Goal: Information Seeking & Learning: Learn about a topic

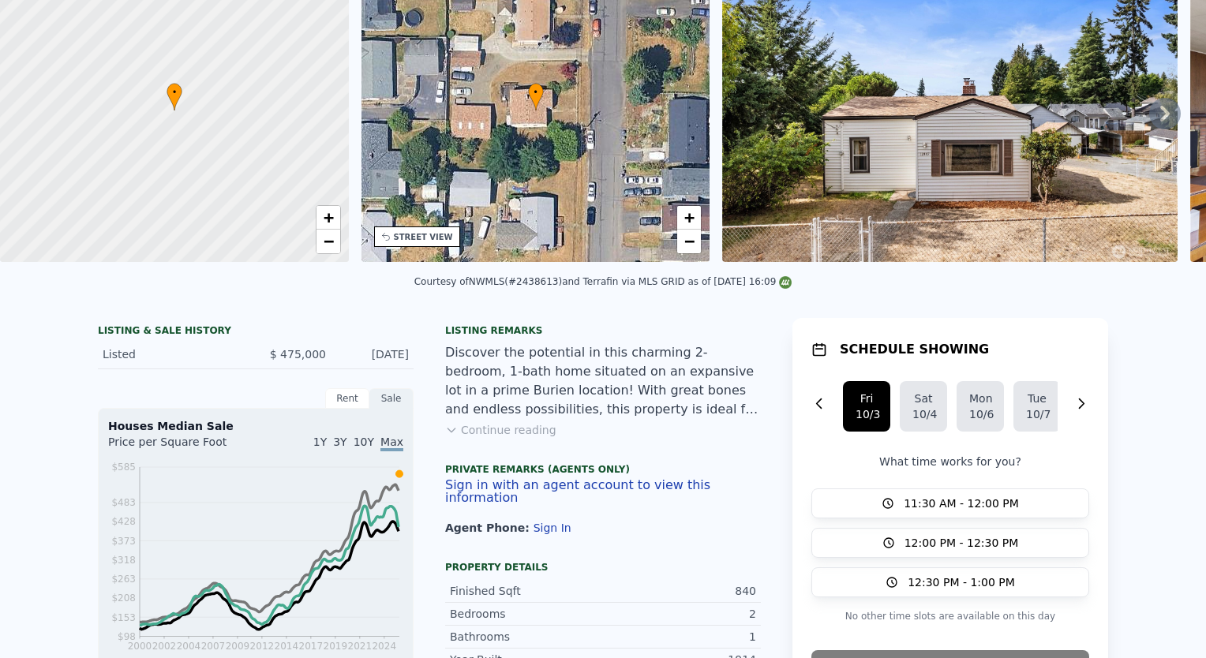
scroll to position [6, 0]
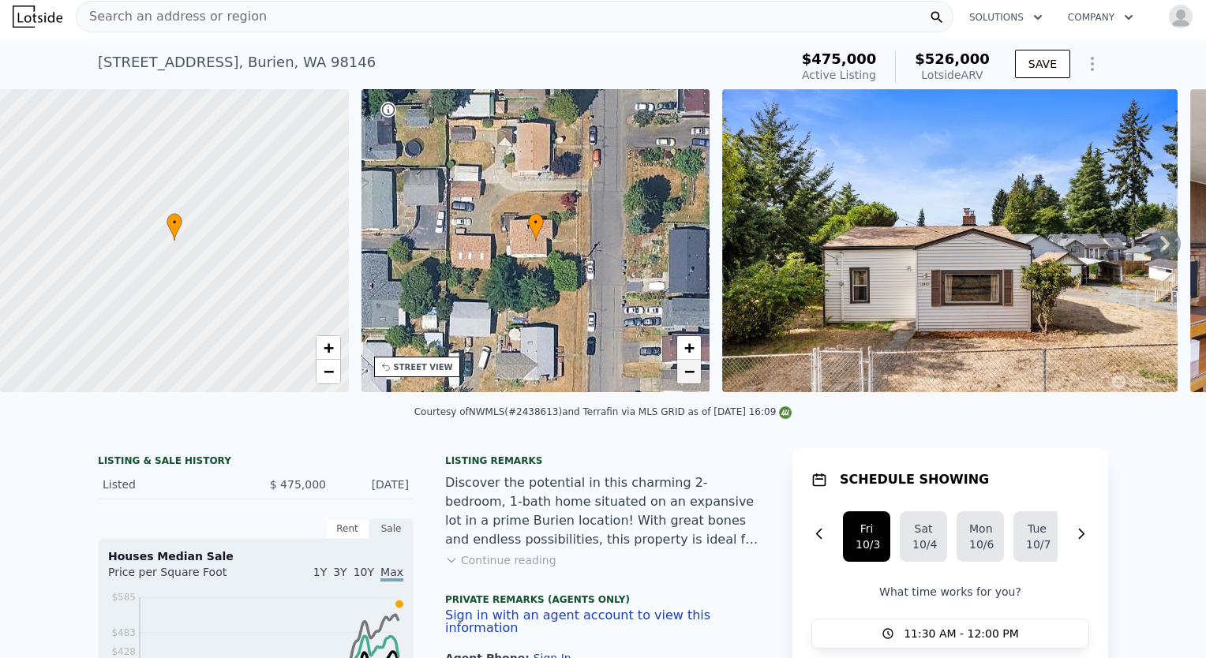
click at [681, 365] on link "−" at bounding box center [689, 372] width 24 height 24
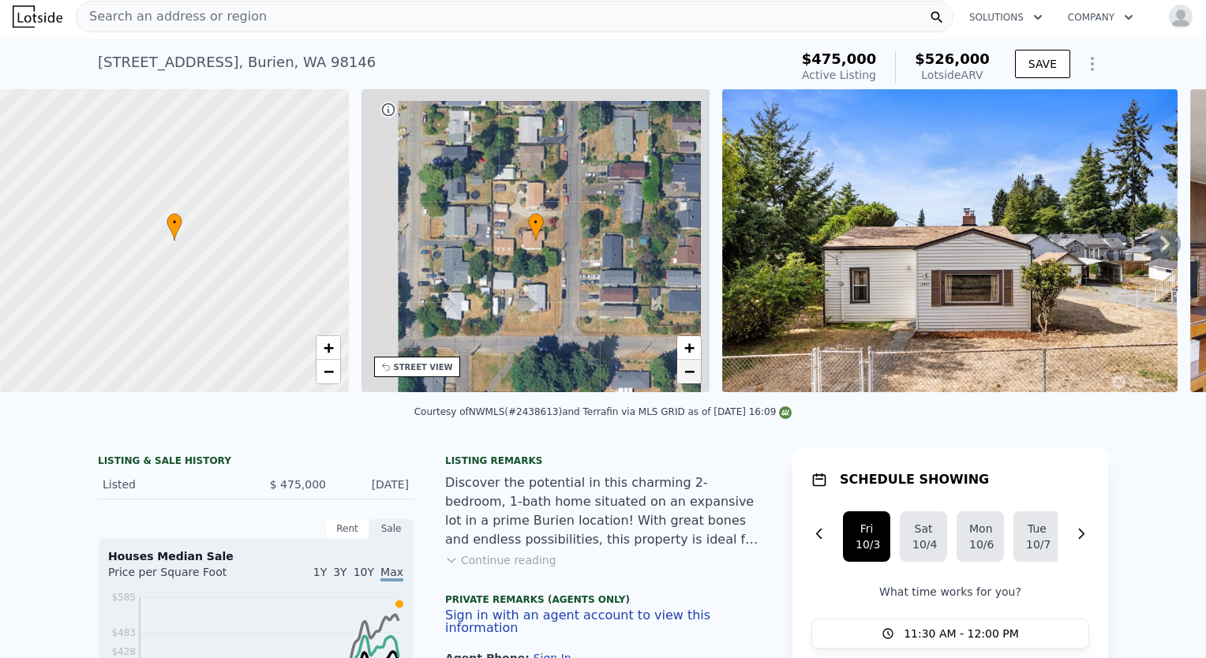
click at [681, 365] on link "−" at bounding box center [689, 372] width 24 height 24
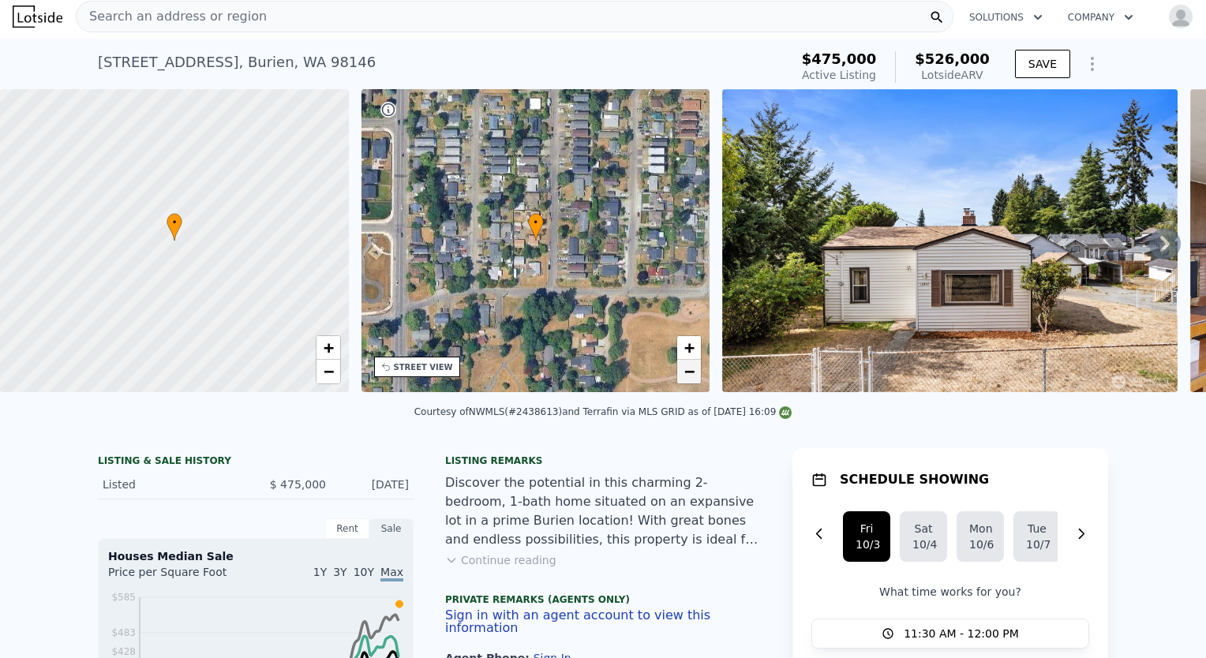
click at [681, 365] on link "−" at bounding box center [689, 372] width 24 height 24
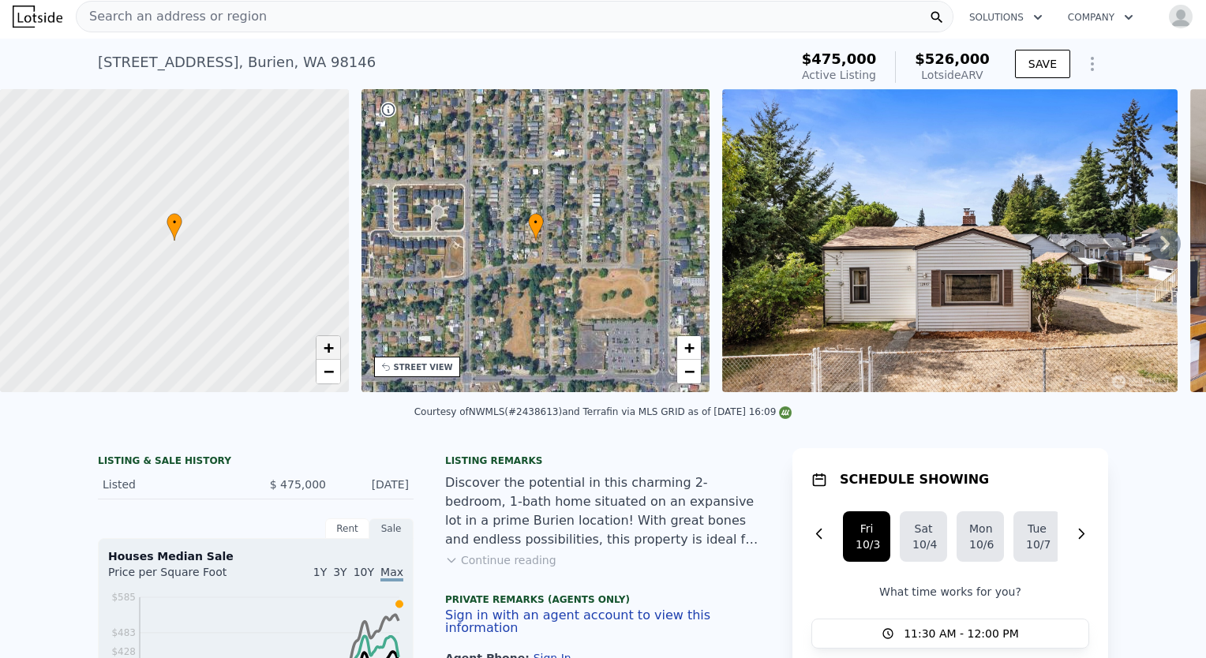
click at [325, 349] on span "+" at bounding box center [328, 348] width 10 height 20
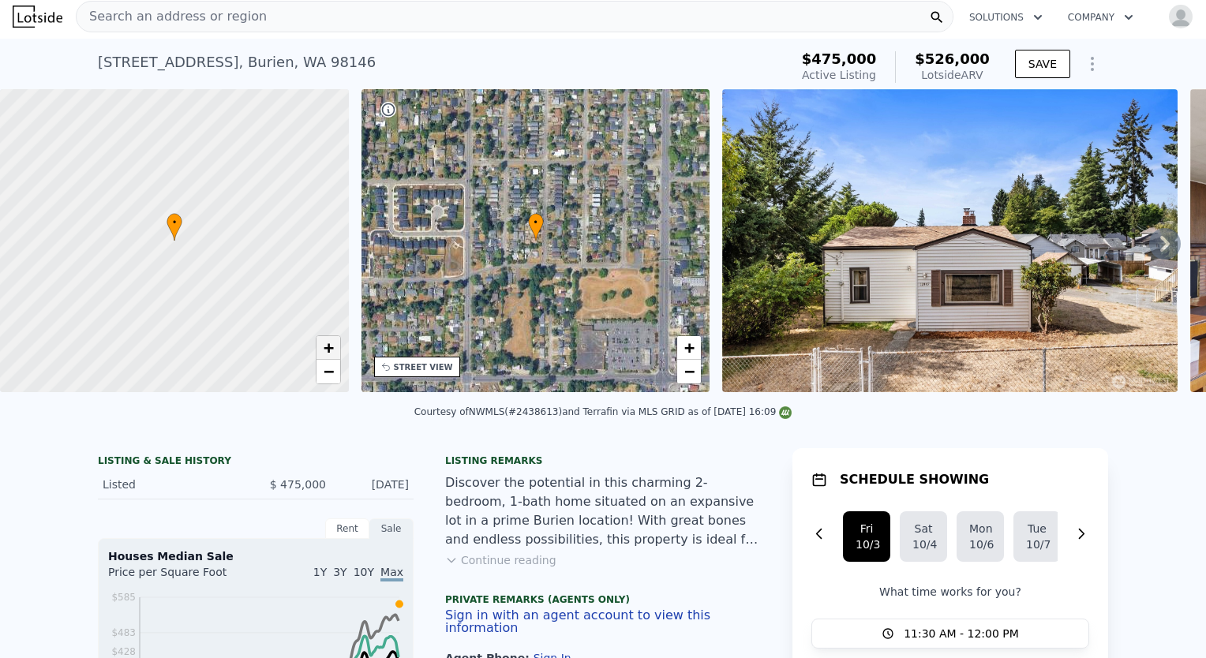
click at [325, 349] on span "+" at bounding box center [328, 348] width 10 height 20
click at [437, 375] on div "STREET VIEW" at bounding box center [417, 367] width 86 height 21
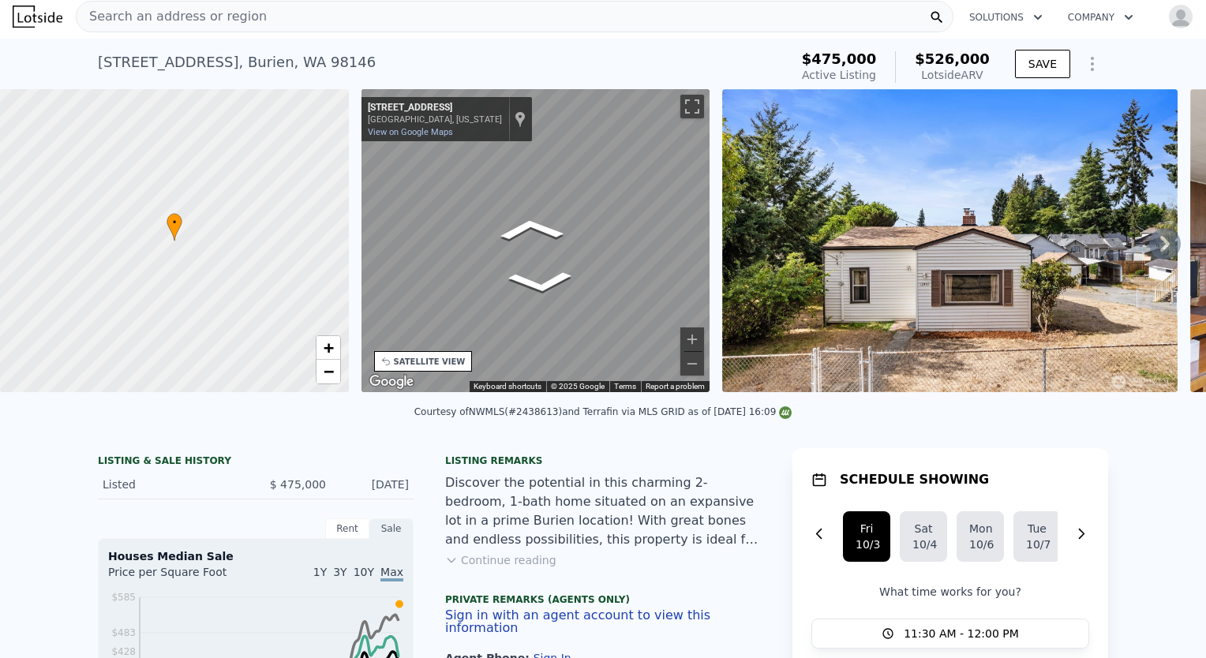
click at [169, 222] on div "• + − • + − STREET VIEW ← Move left → Move right ↑ Move up ↓ Move down + Zoom i…" at bounding box center [603, 243] width 1206 height 309
click at [257, 198] on div "• + − • + − STREET VIEW ← Move left → Move right ↑ Move up ↓ Move down + Zoom i…" at bounding box center [603, 243] width 1206 height 309
click at [231, 265] on div "• + − • + − STREET VIEW ← Move left → Move right ↑ Move up ↓ Move down + Zoom i…" at bounding box center [603, 243] width 1206 height 309
click at [343, 267] on div "• + − • + − STREET VIEW ← Move left → Move right ↑ Move up ↓ Move down + Zoom i…" at bounding box center [603, 243] width 1206 height 309
click at [590, 292] on div "Map" at bounding box center [536, 240] width 349 height 303
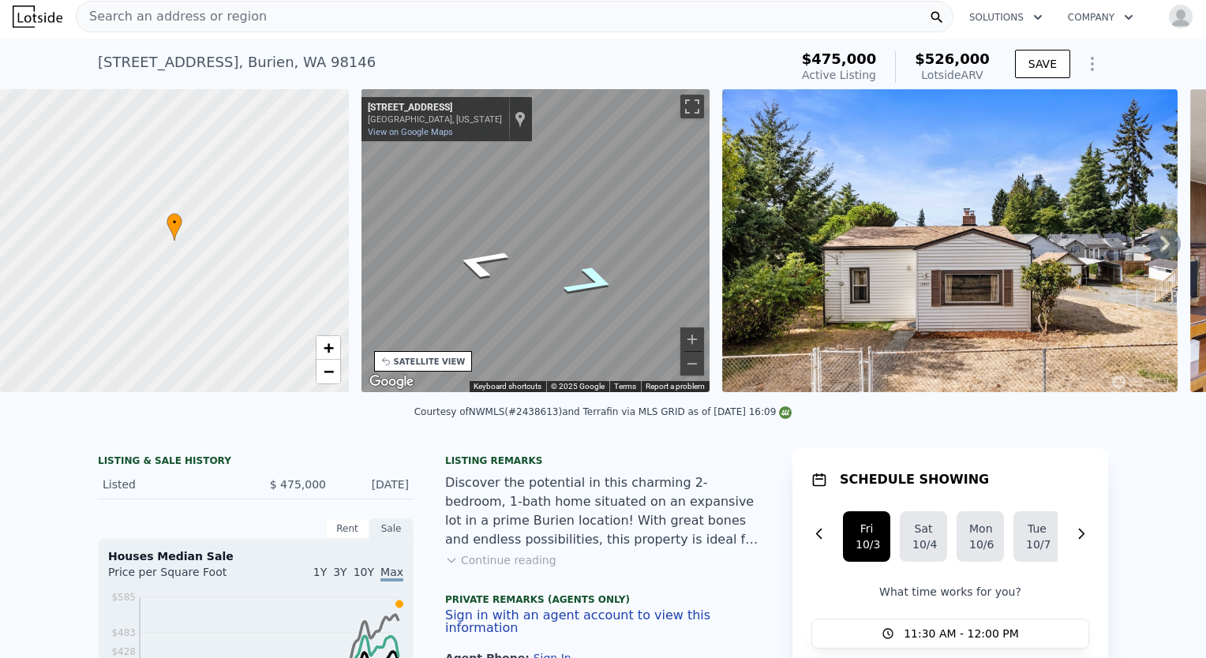
click at [591, 284] on icon "Go North, 2nd Ave SW" at bounding box center [591, 281] width 102 height 47
click at [700, 339] on button "Zoom in" at bounding box center [693, 340] width 24 height 24
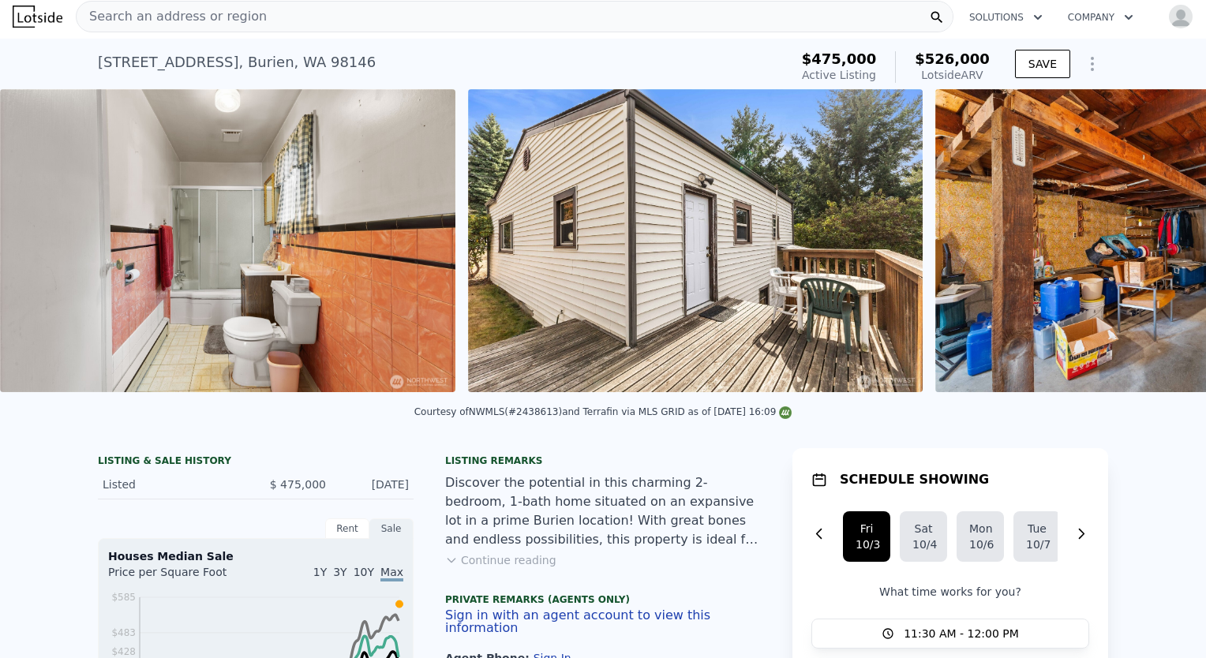
scroll to position [0, 7267]
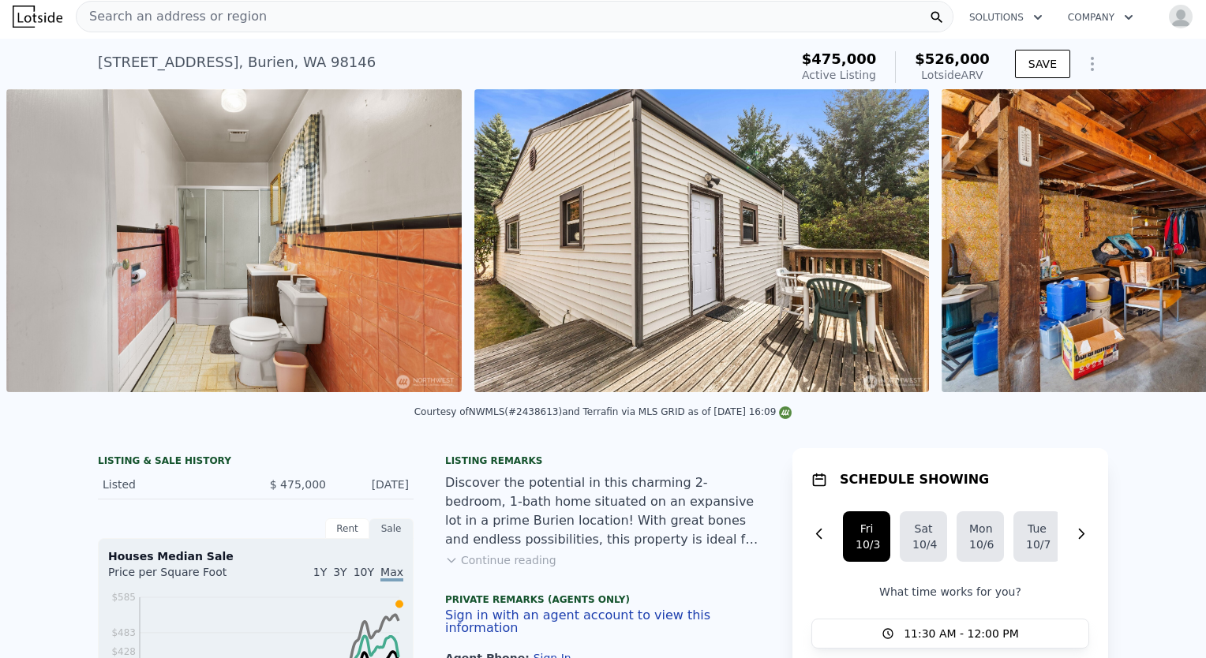
click at [748, 317] on img at bounding box center [701, 240] width 455 height 303
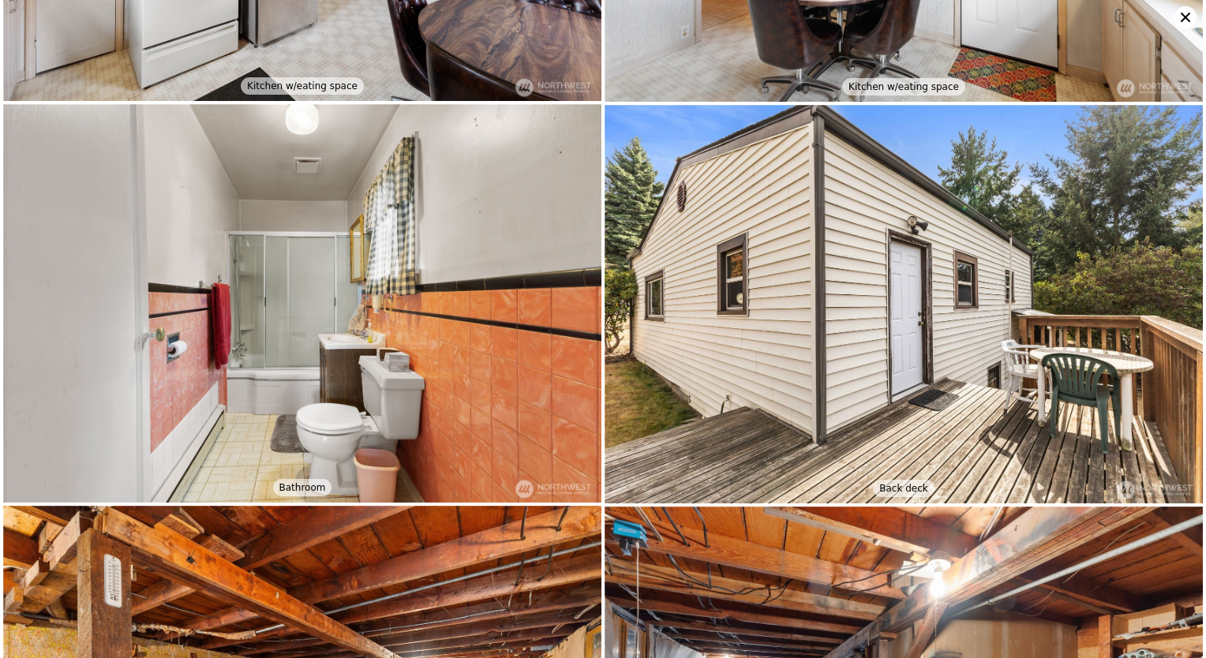
scroll to position [2786, 0]
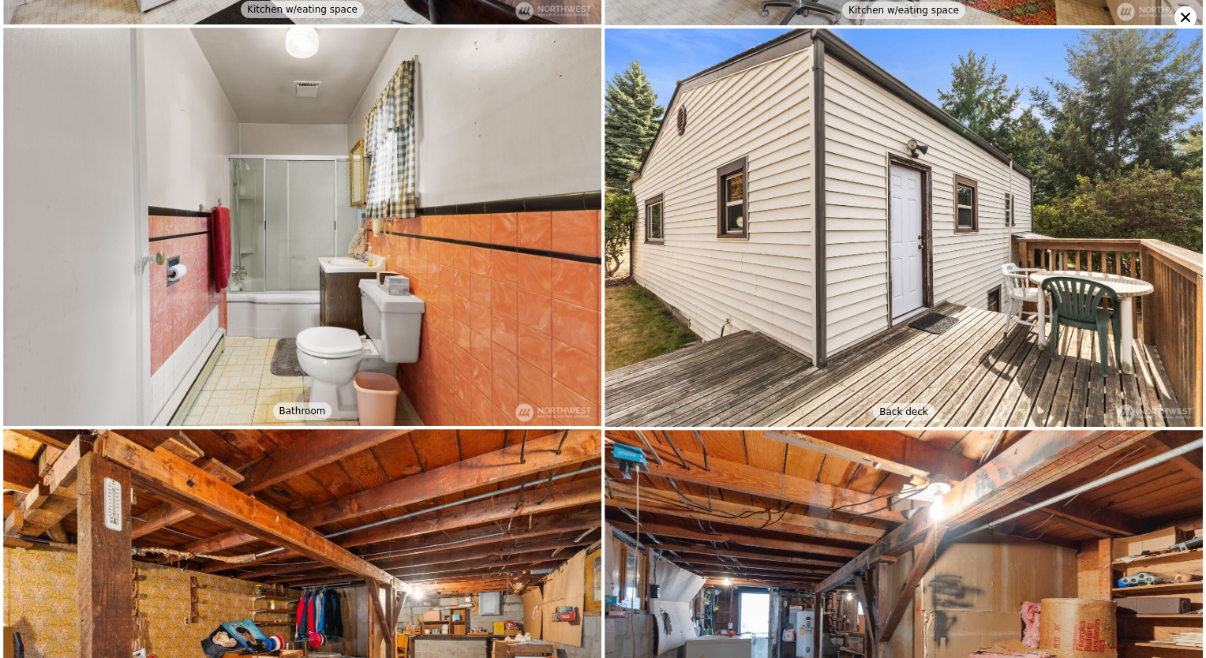
click at [1182, 23] on icon at bounding box center [1186, 17] width 22 height 22
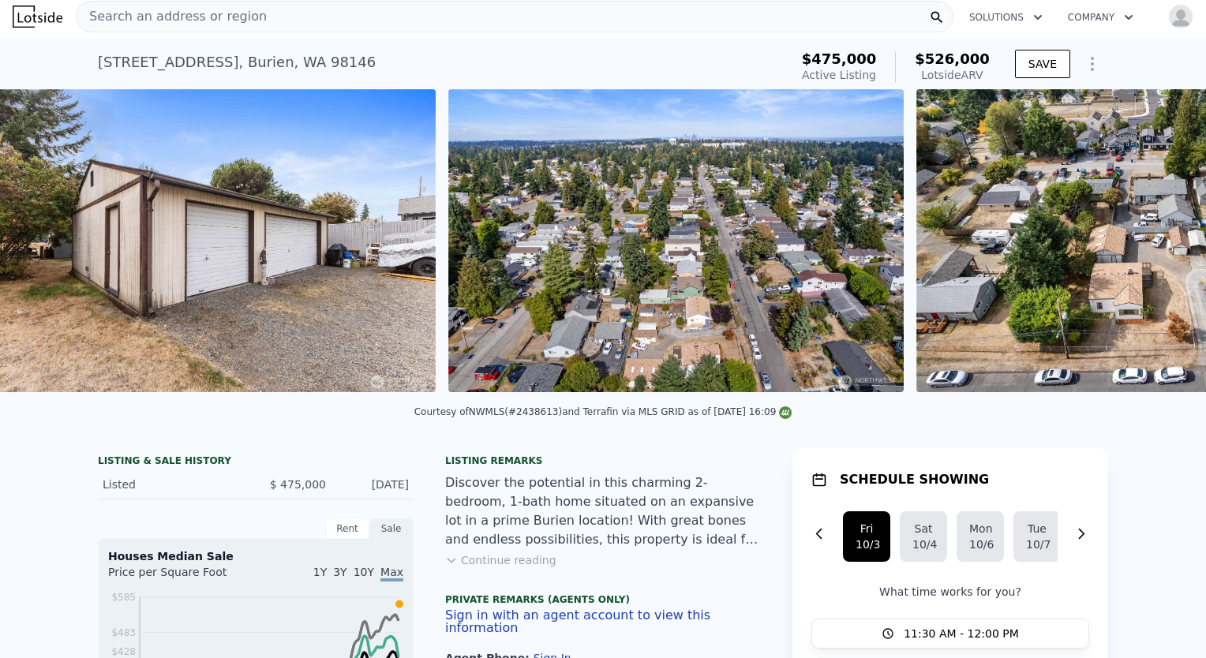
scroll to position [0, 9137]
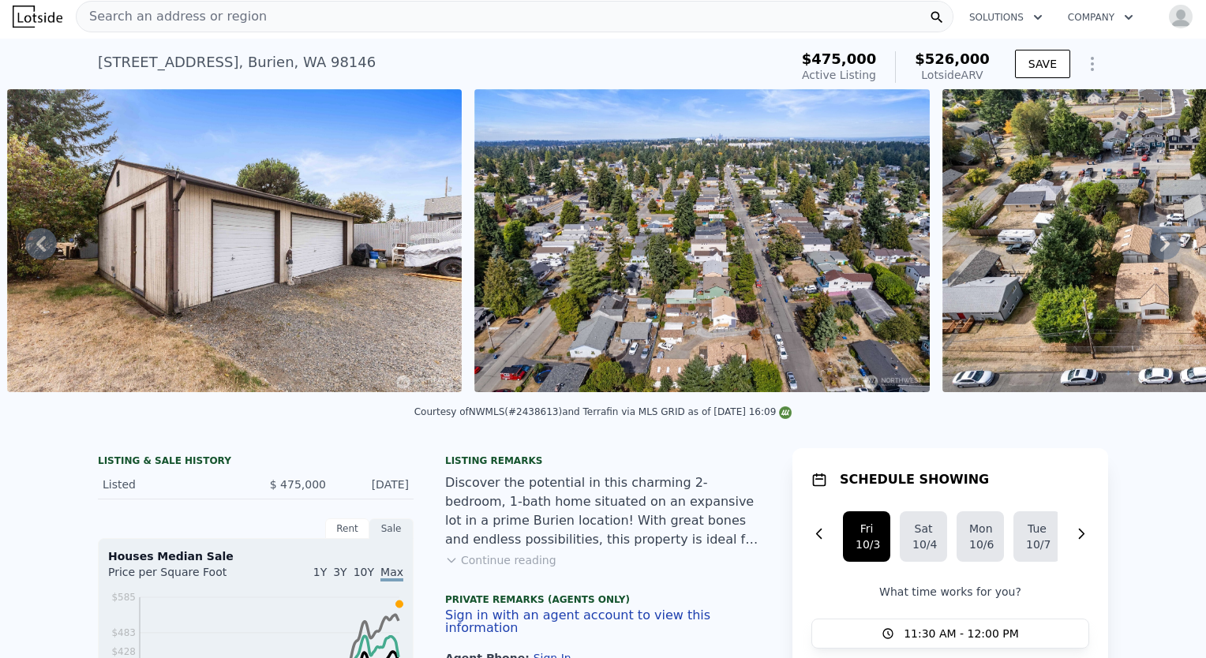
click at [737, 339] on img at bounding box center [702, 240] width 456 height 303
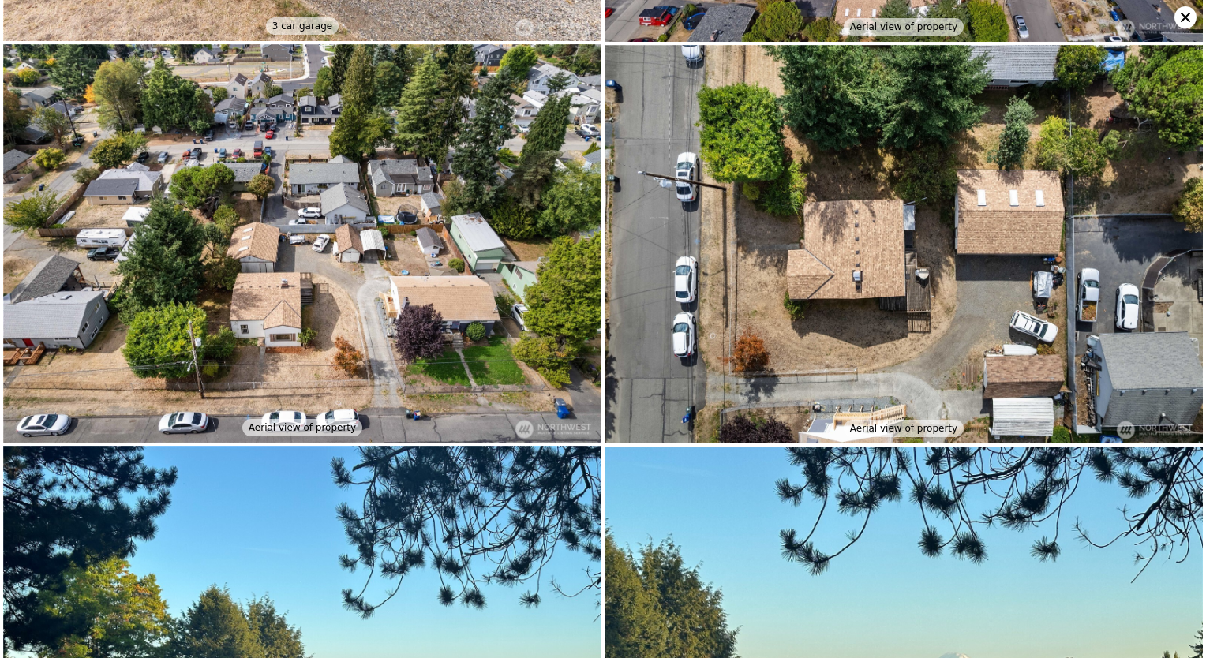
scroll to position [3979, 0]
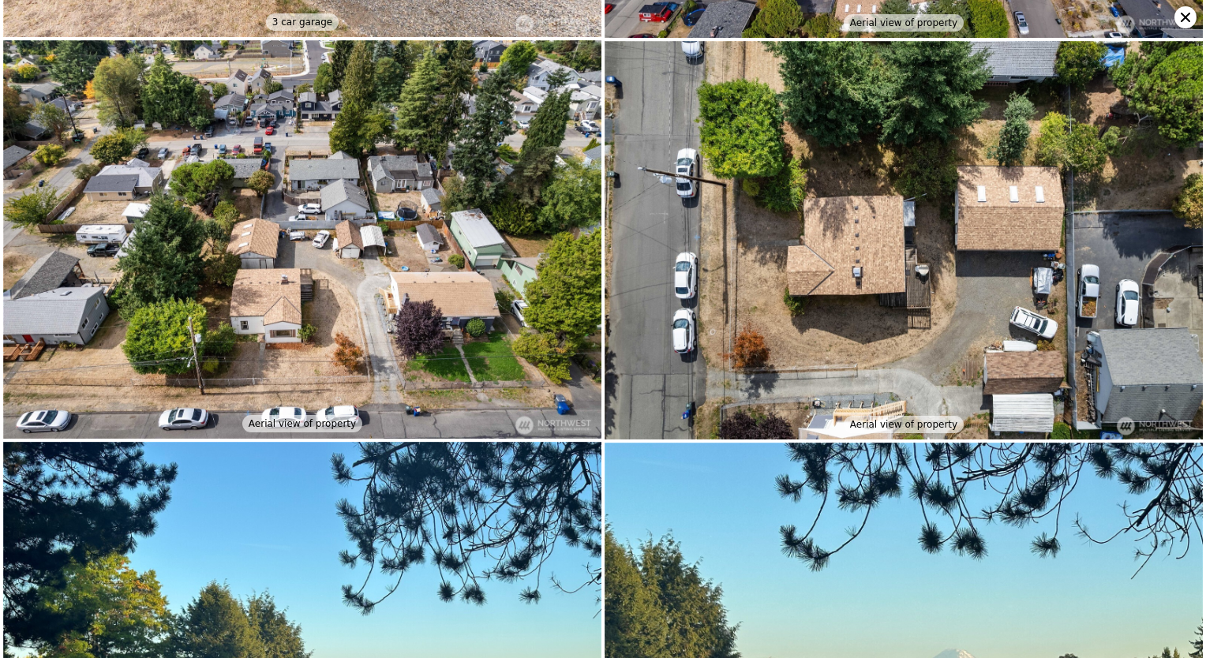
click at [402, 296] on img at bounding box center [302, 239] width 598 height 399
click at [272, 314] on img at bounding box center [302, 239] width 598 height 399
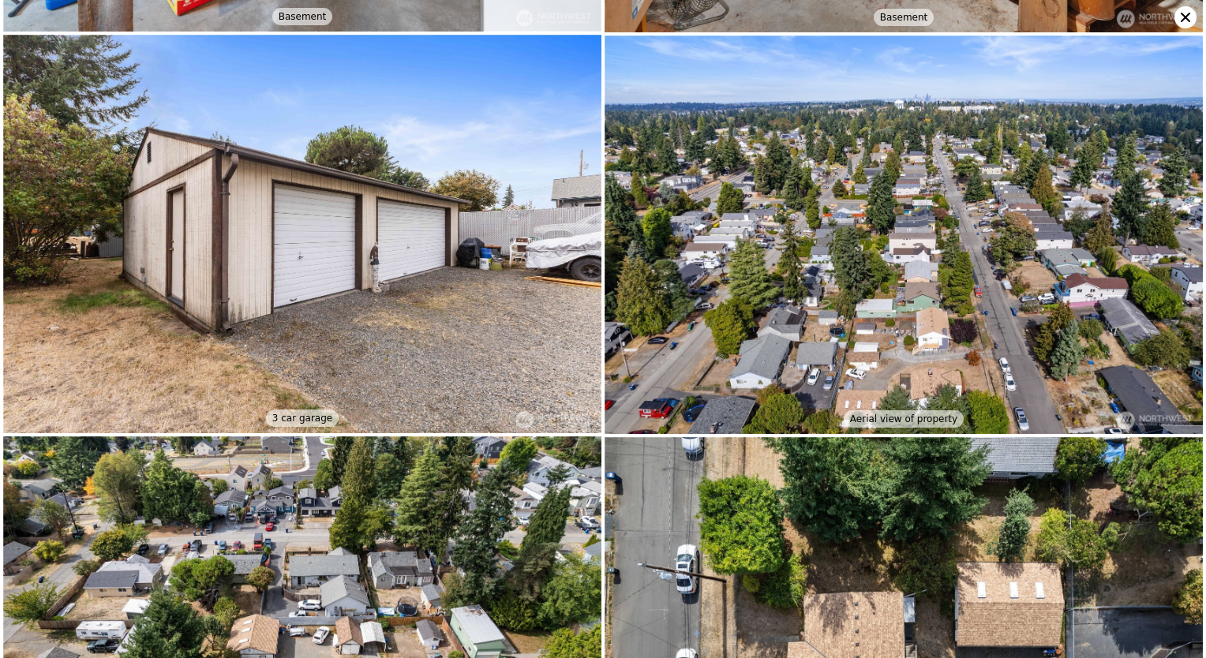
scroll to position [3582, 0]
click at [315, 516] on img at bounding box center [302, 636] width 598 height 399
click at [412, 492] on img at bounding box center [302, 636] width 598 height 399
click at [1187, 17] on icon at bounding box center [1186, 17] width 22 height 22
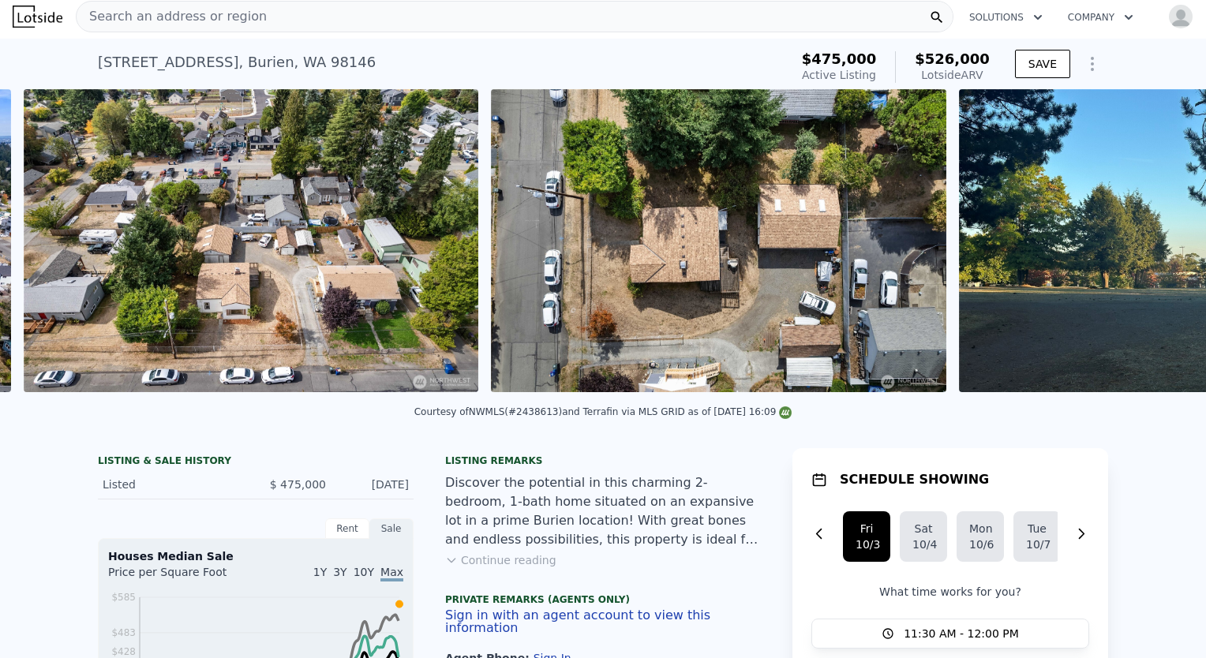
scroll to position [0, 10073]
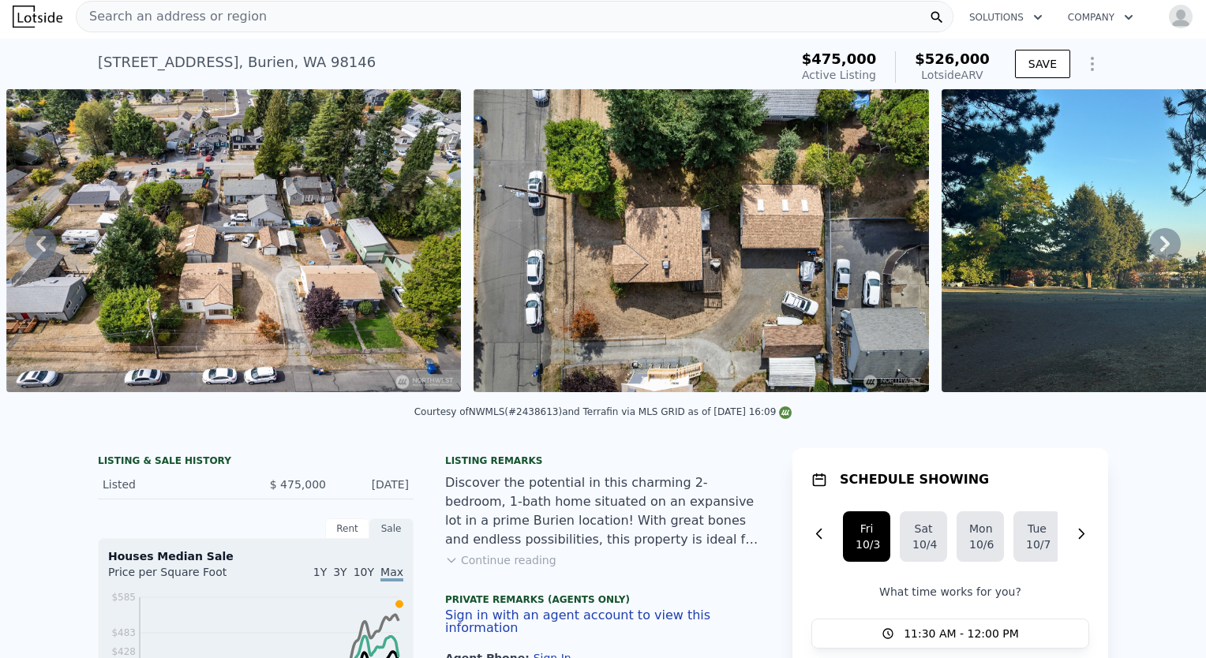
click at [713, 271] on img at bounding box center [702, 240] width 456 height 303
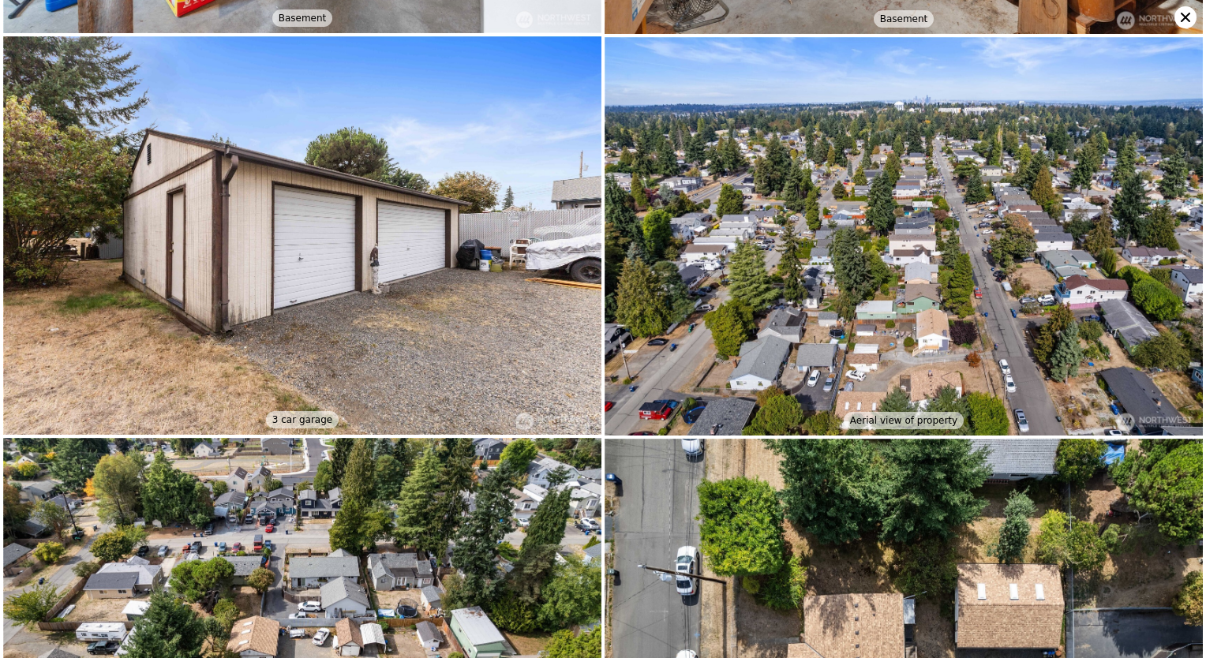
scroll to position [3581, 0]
click at [1182, 10] on icon at bounding box center [1186, 17] width 22 height 22
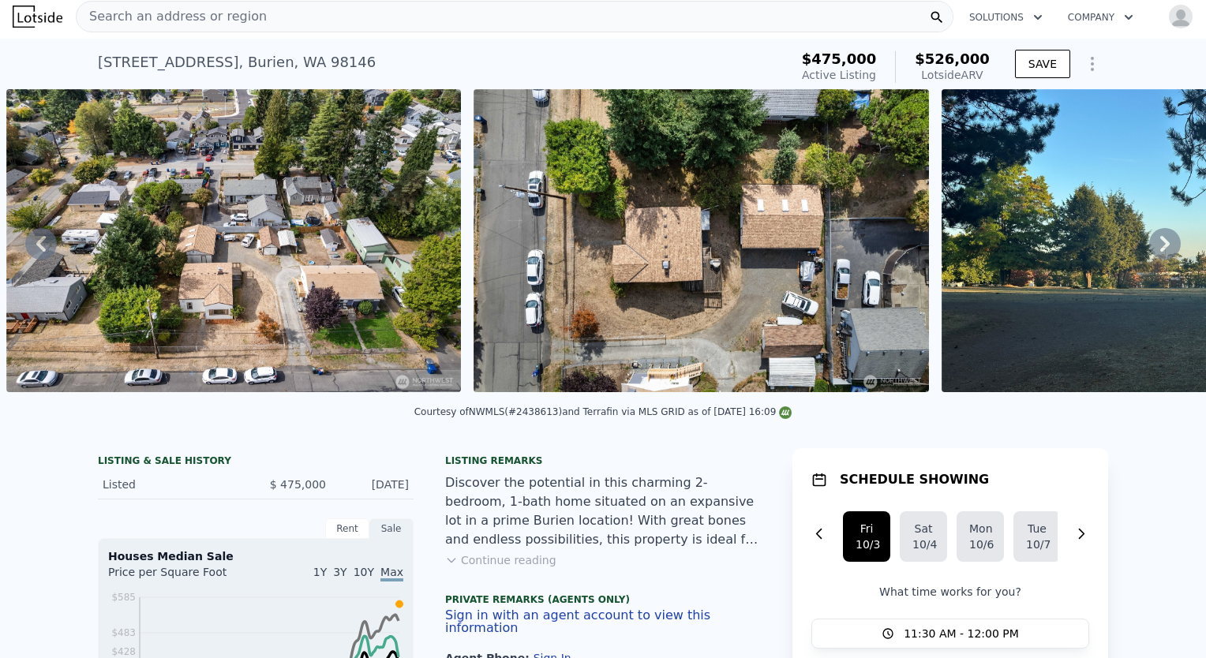
click at [258, 55] on div "[STREET_ADDRESS]" at bounding box center [237, 62] width 278 height 22
copy div "[STREET_ADDRESS] Active at $475k (~ARV $526k )"
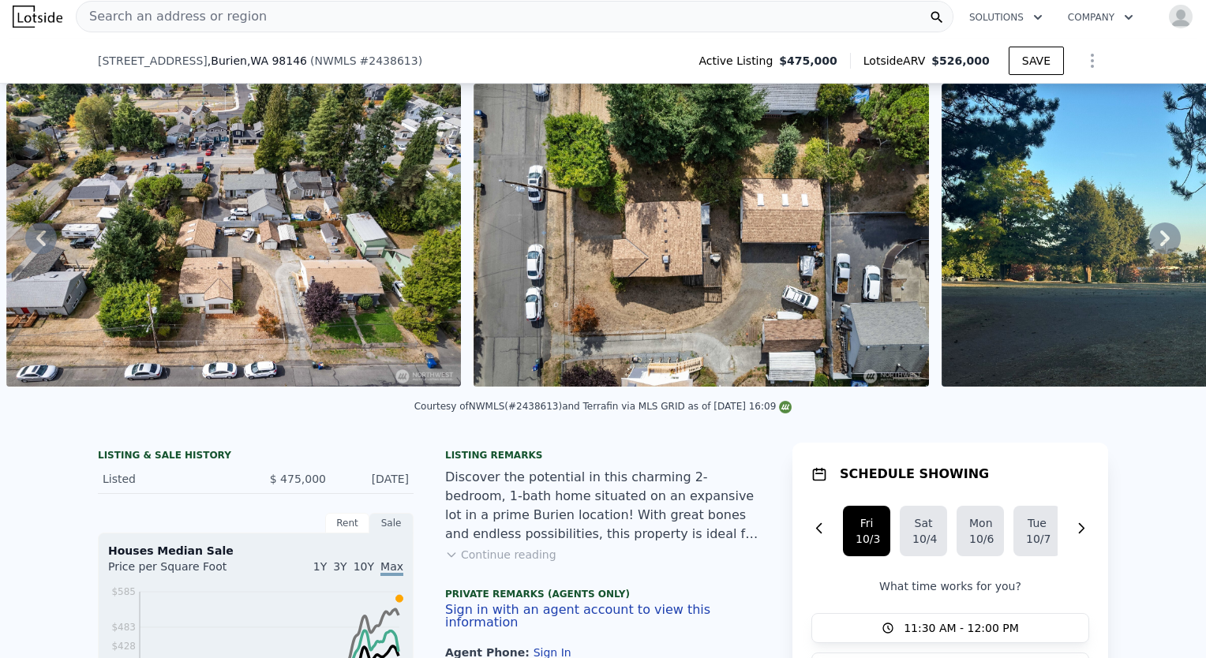
scroll to position [298, 0]
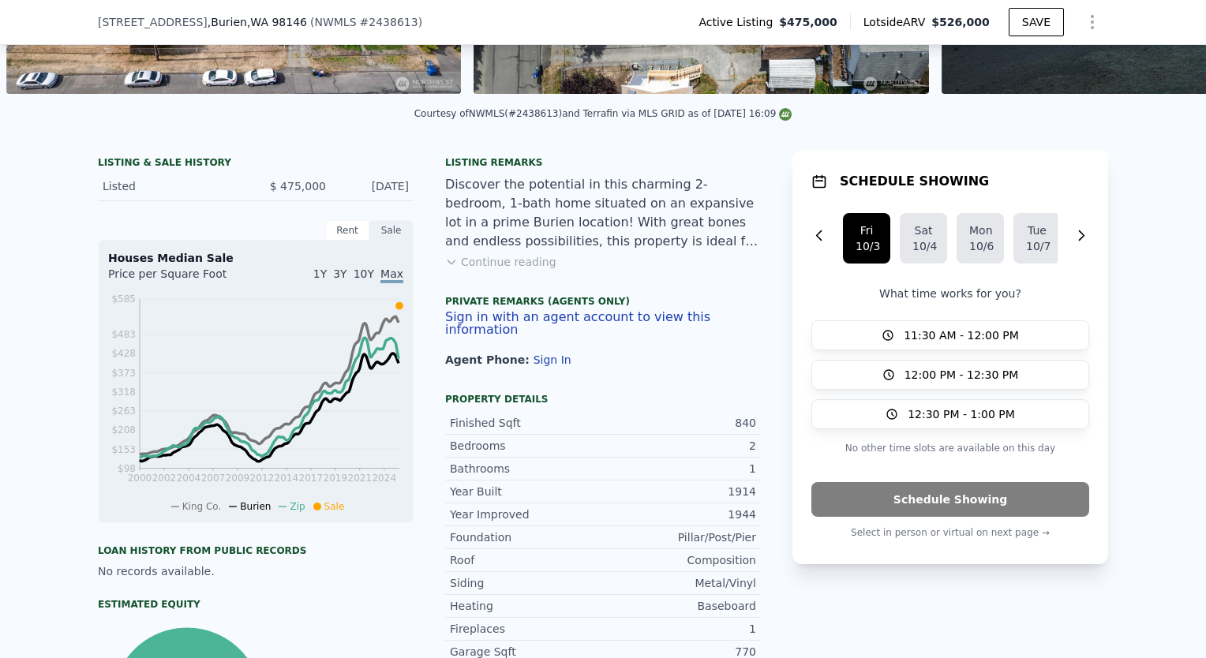
click at [488, 270] on button "Continue reading" at bounding box center [500, 262] width 111 height 16
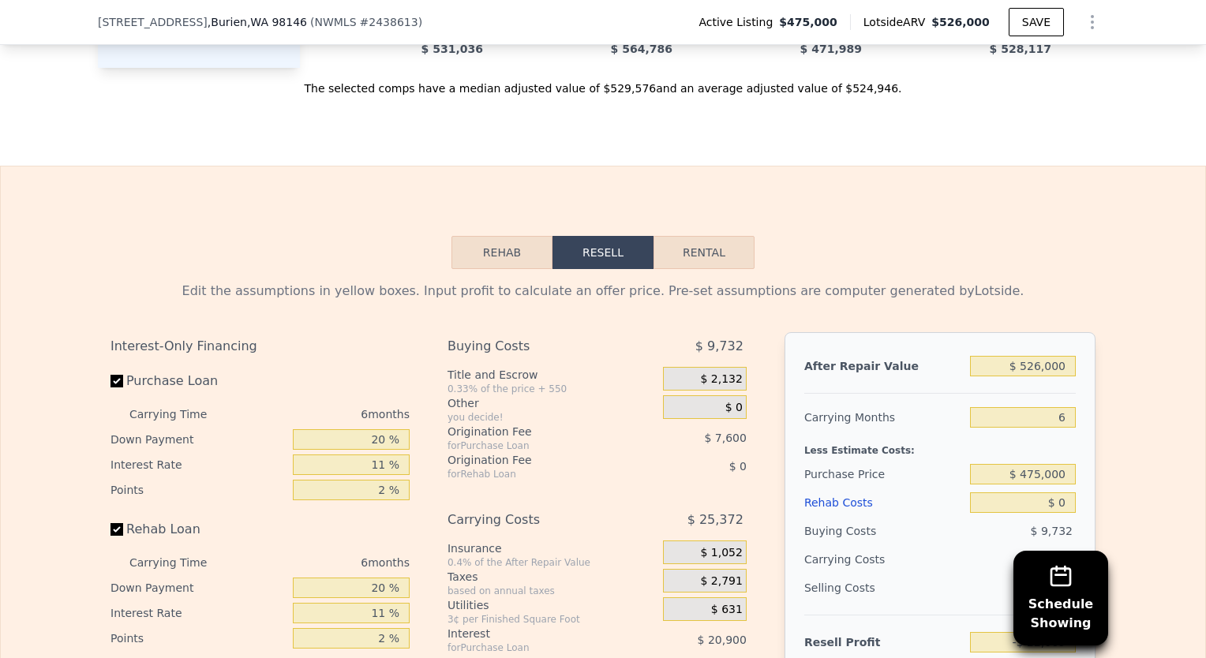
scroll to position [2384, 0]
click at [1060, 493] on input "$ 0" at bounding box center [1023, 503] width 106 height 21
type input "$ 120"
type input "-$ 22,197"
type input "$ 120,000"
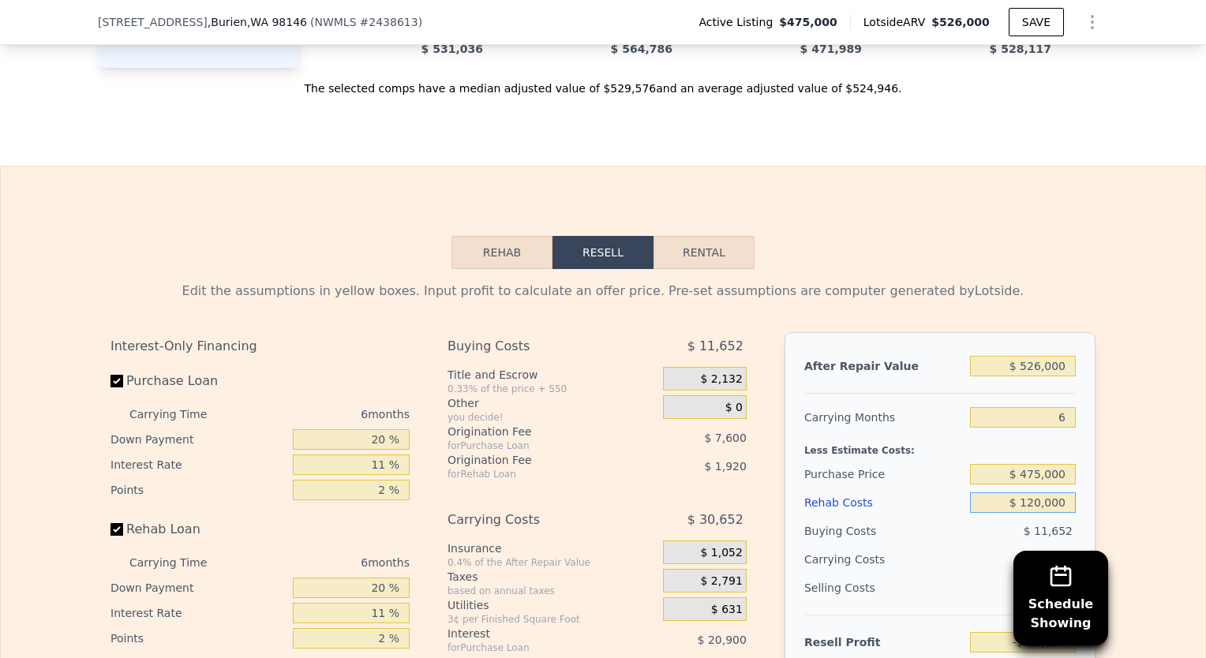
type input "-$ 149,269"
type input "$ 120,000"
click at [1042, 464] on input "$ 475,000" at bounding box center [1023, 474] width 106 height 21
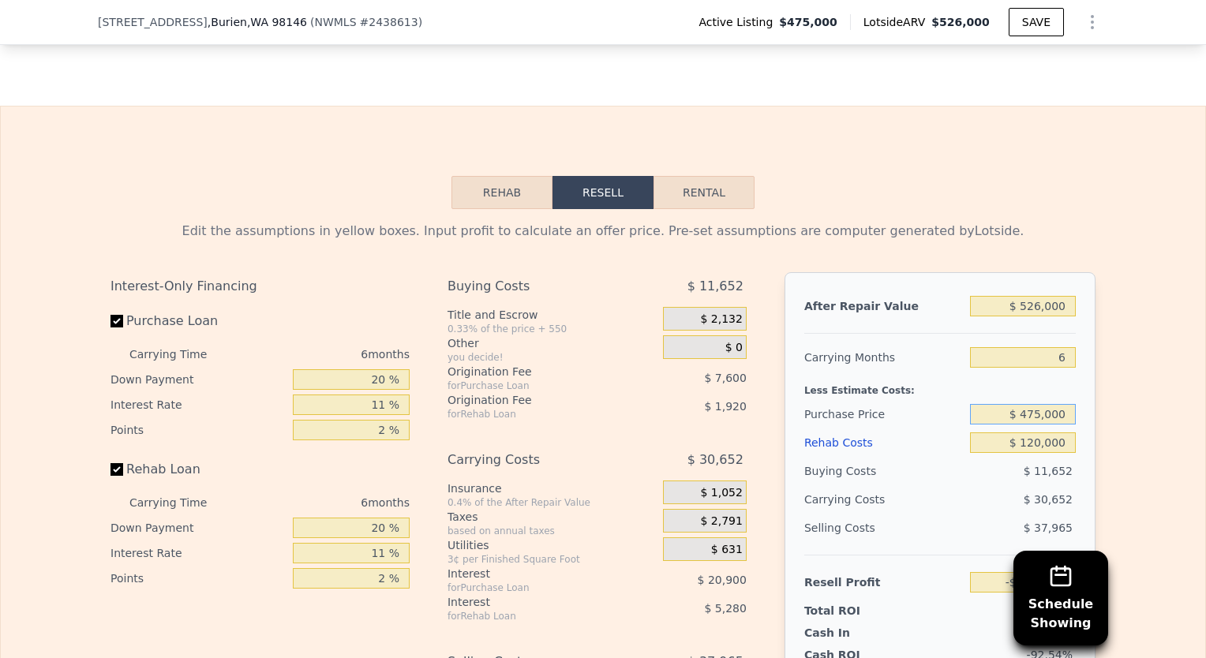
scroll to position [2447, 0]
